Goal: Information Seeking & Learning: Understand process/instructions

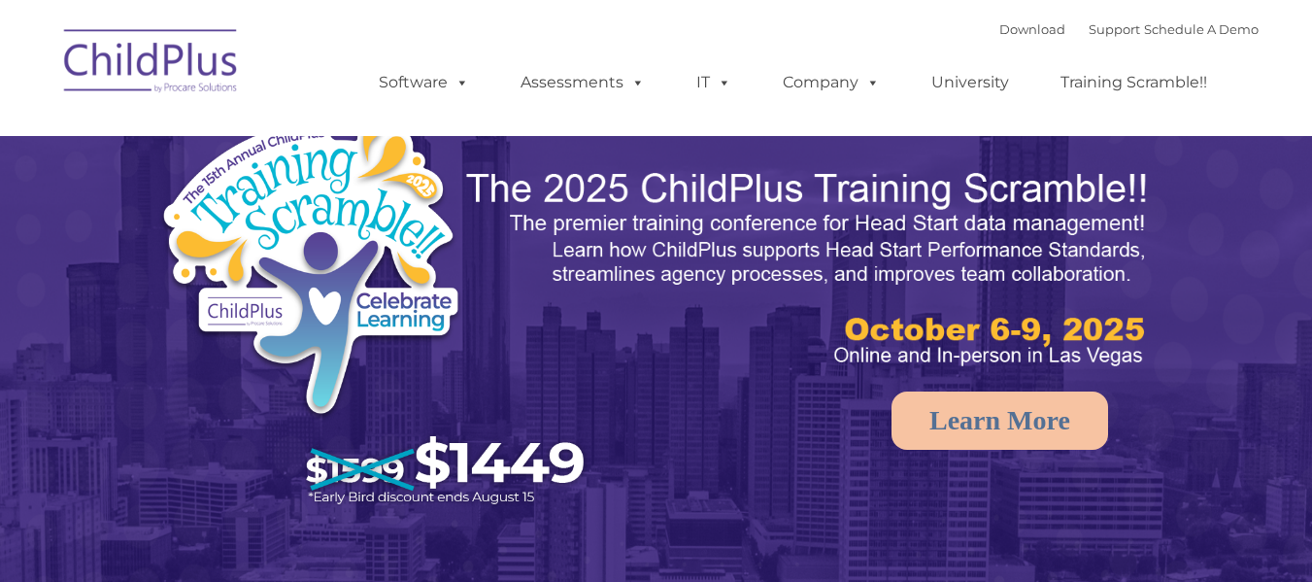
select select "MEDIUM"
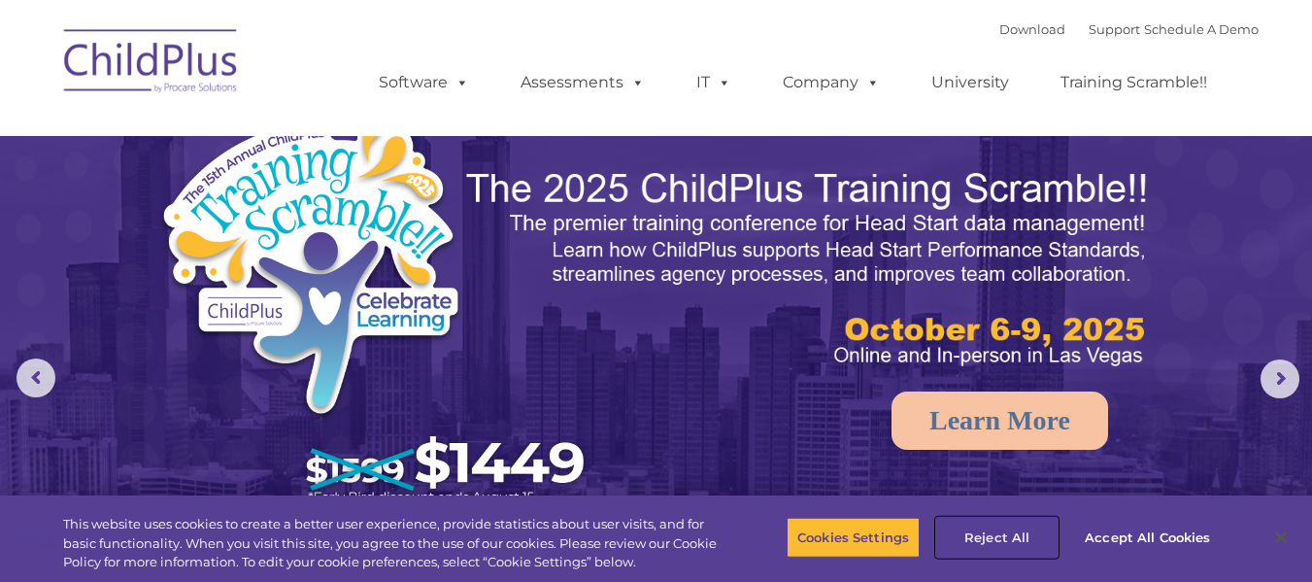
click at [1006, 538] on button "Reject All" at bounding box center [996, 537] width 121 height 41
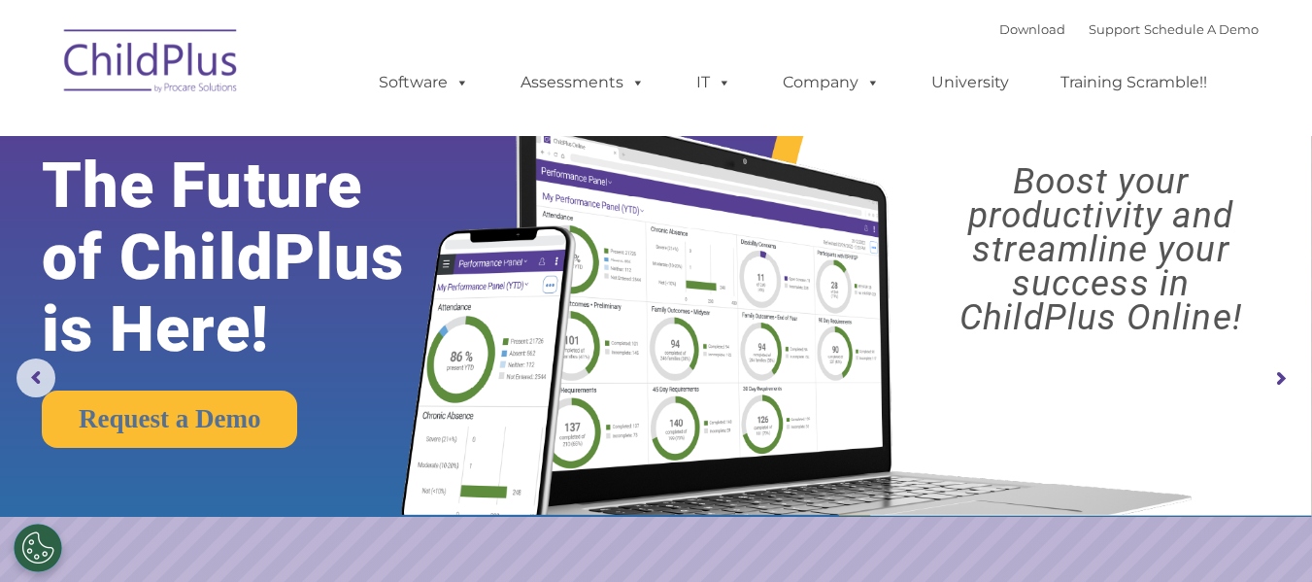
click at [178, 69] on img at bounding box center [151, 64] width 194 height 97
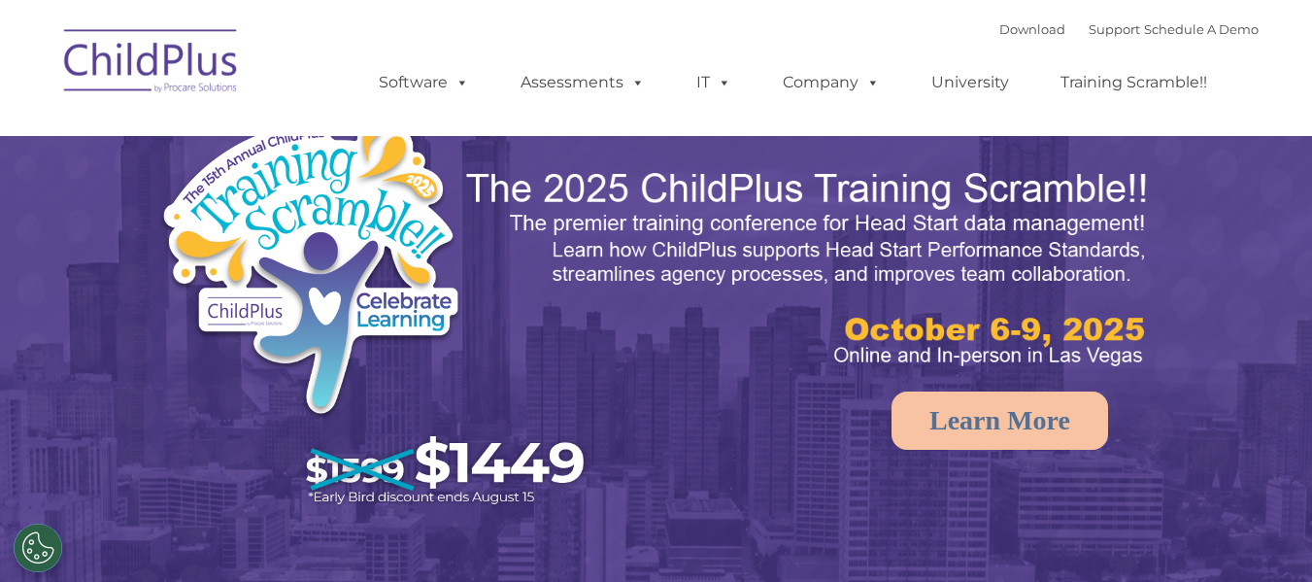
select select "MEDIUM"
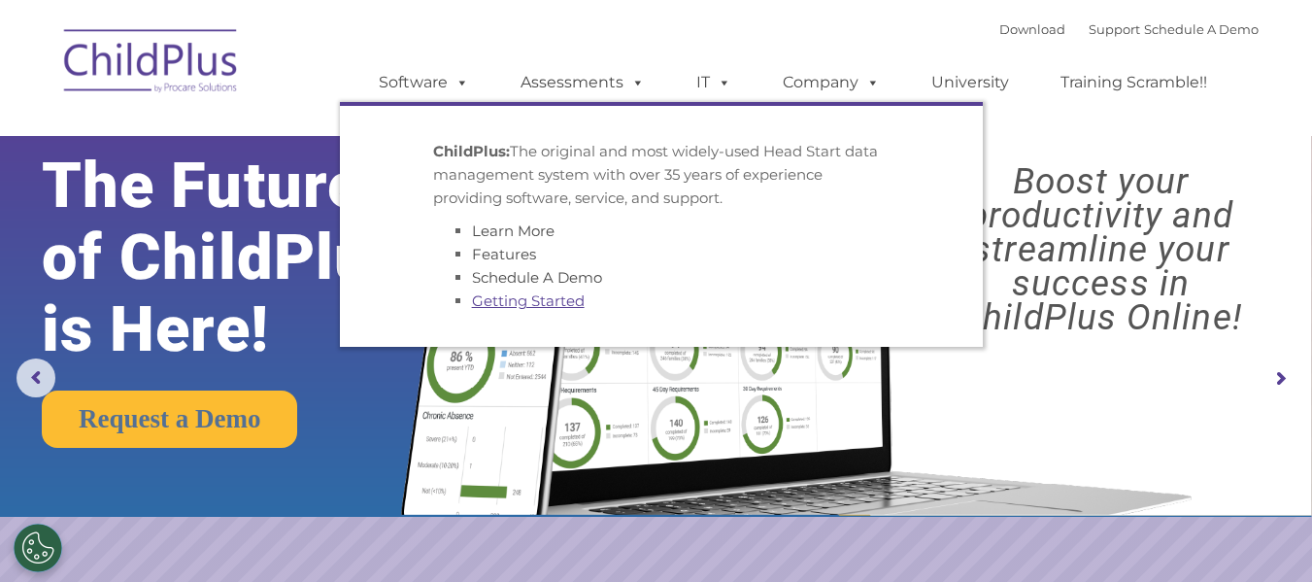
click at [526, 296] on link "Getting Started" at bounding box center [528, 300] width 113 height 18
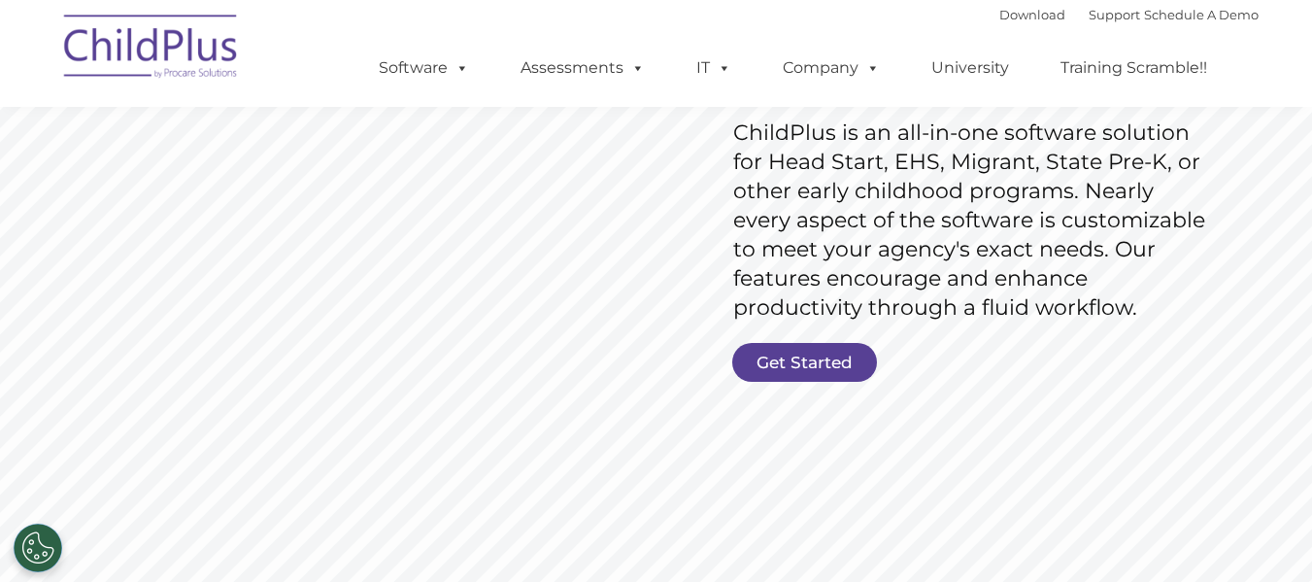
scroll to position [323, 0]
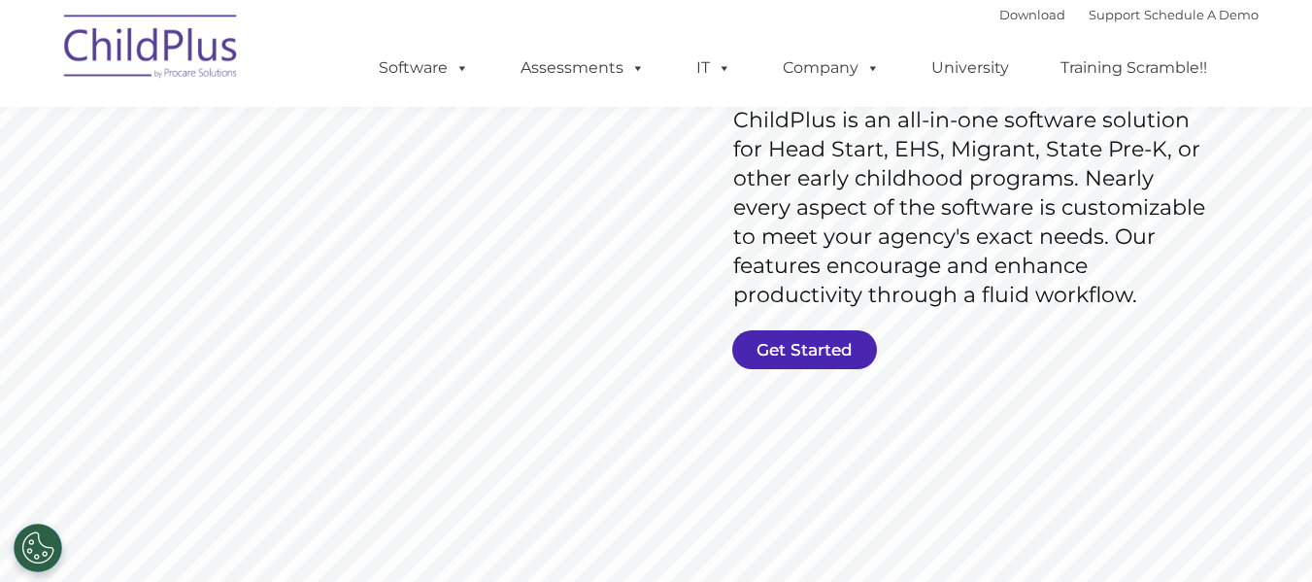
click at [838, 343] on link "Get Started" at bounding box center [804, 349] width 145 height 39
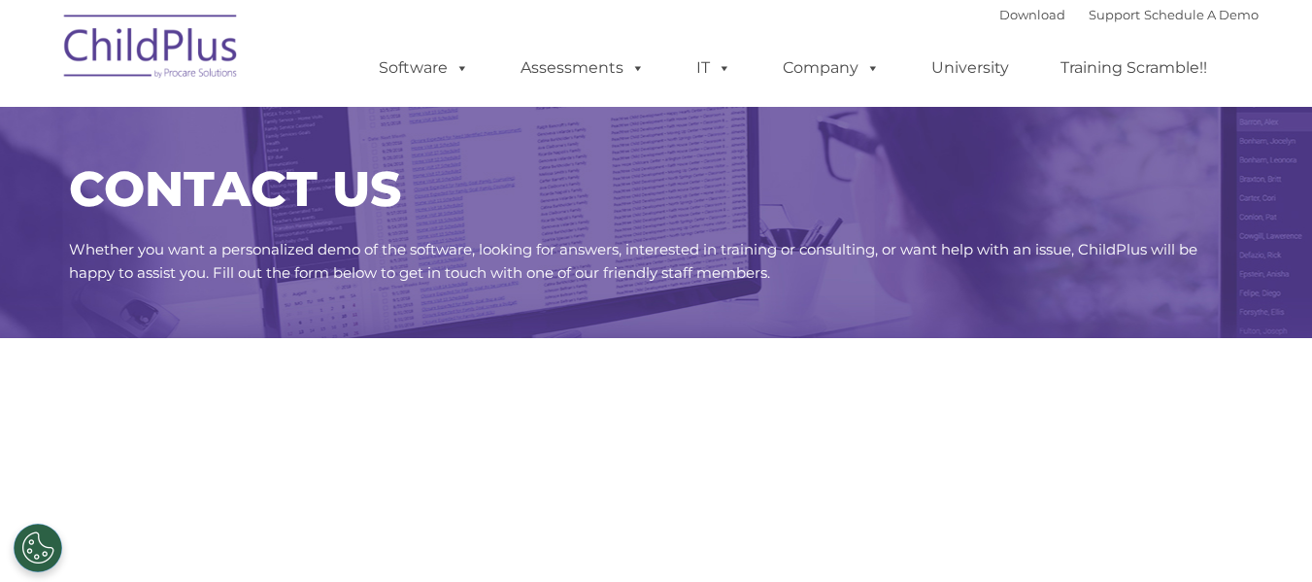
select select "MEDIUM"
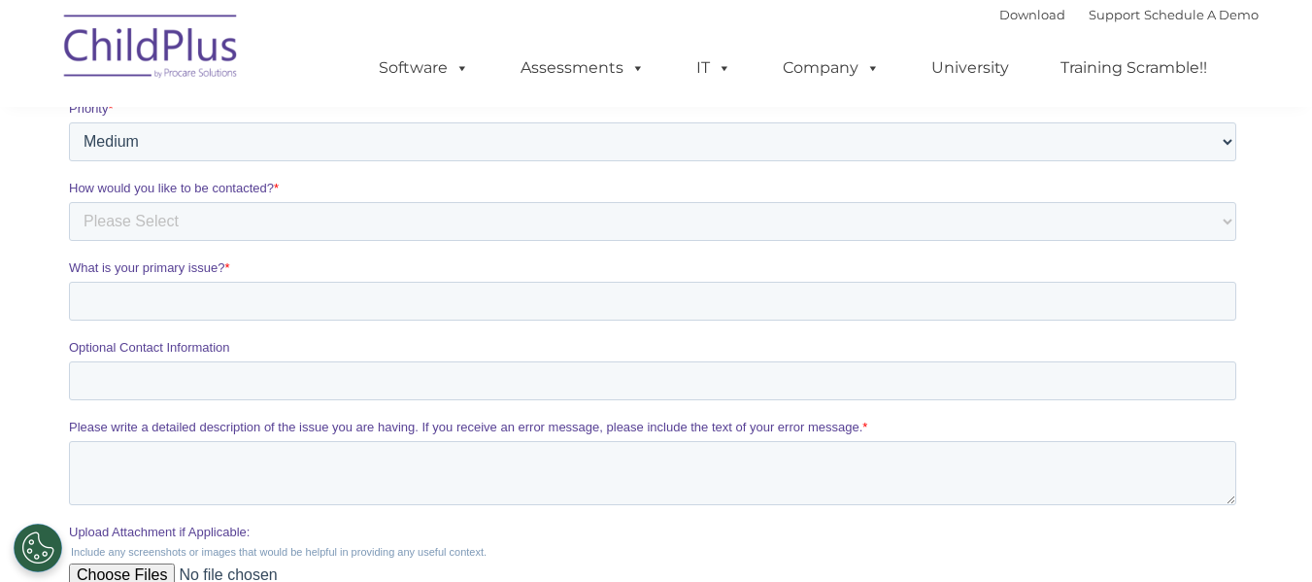
scroll to position [1018, 0]
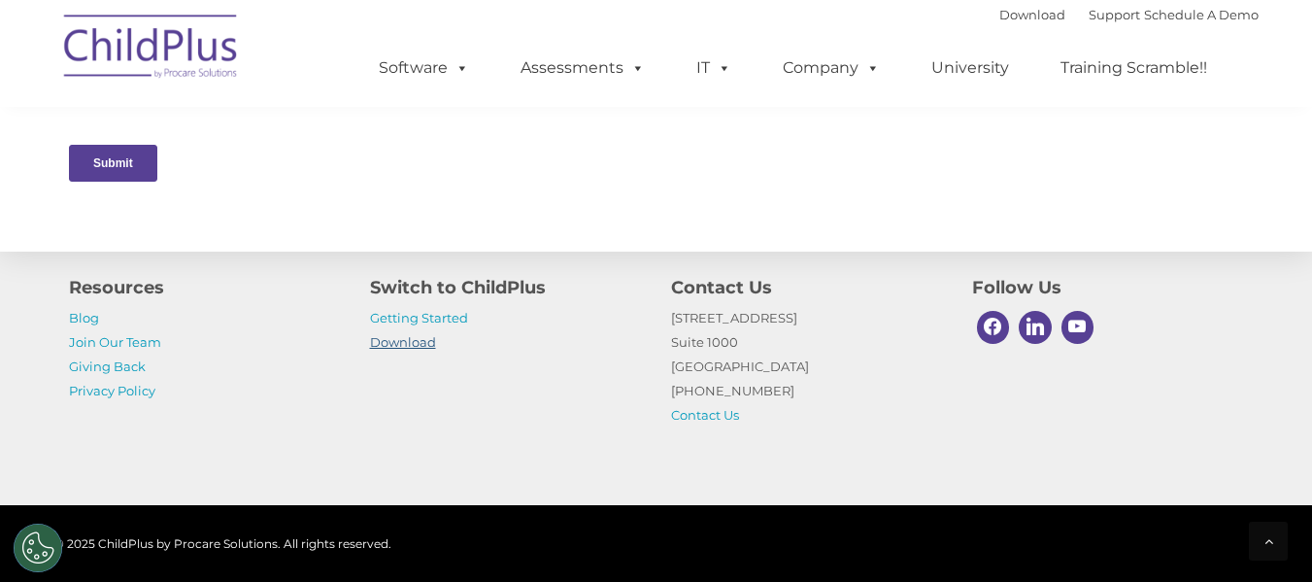
click at [413, 344] on link "Download" at bounding box center [403, 342] width 66 height 16
